Goal: Information Seeking & Learning: Learn about a topic

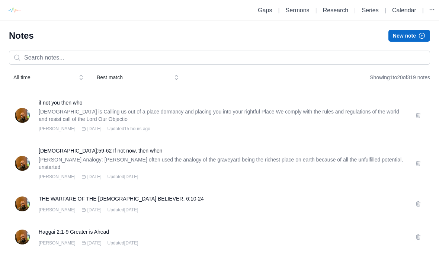
click at [74, 102] on h3 "if not you then who" at bounding box center [223, 102] width 368 height 7
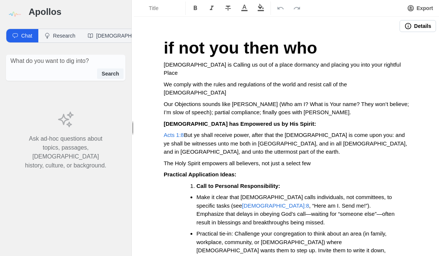
click at [174, 46] on span "if not you then who" at bounding box center [240, 47] width 153 height 19
click at [350, 47] on h1 "if not you then who" at bounding box center [287, 47] width 246 height 25
click at [169, 49] on span "if not you then who" at bounding box center [240, 47] width 153 height 19
click at [225, 47] on span "If Not you then who" at bounding box center [241, 47] width 155 height 19
click at [255, 45] on span "If Not You then who" at bounding box center [242, 47] width 156 height 19
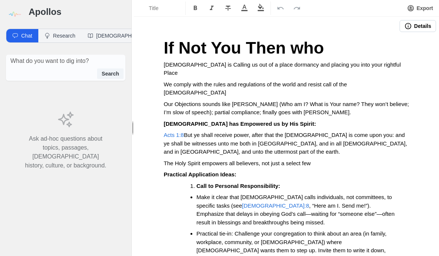
click at [305, 44] on span "If Not You Then who" at bounding box center [244, 47] width 161 height 19
click at [175, 67] on span "[DEMOGRAPHIC_DATA] is Calling us out of a place dormancy and placing you into y…" at bounding box center [283, 68] width 239 height 15
click at [56, 38] on button "Research" at bounding box center [59, 35] width 43 height 13
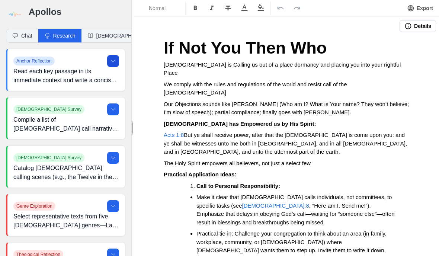
click at [111, 63] on icon at bounding box center [113, 61] width 6 height 6
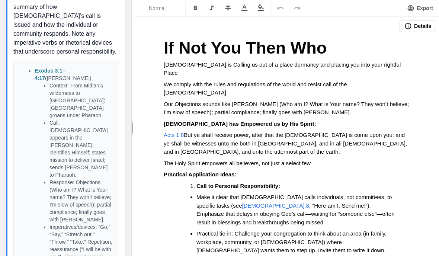
scroll to position [88, 0]
